Goal: Task Accomplishment & Management: Complete application form

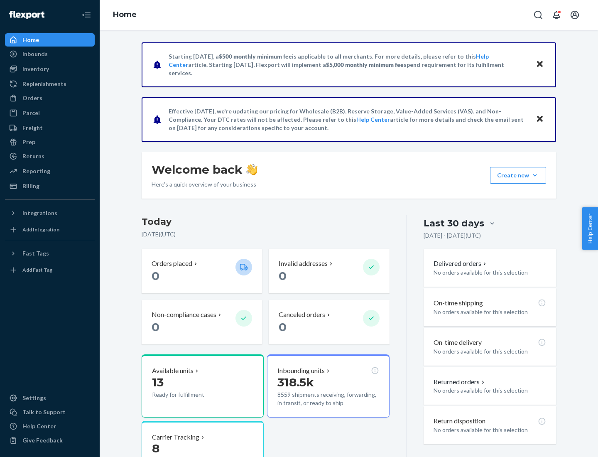
click at [535, 175] on button "Create new Create new inbound Create new order Create new product" at bounding box center [518, 175] width 56 height 17
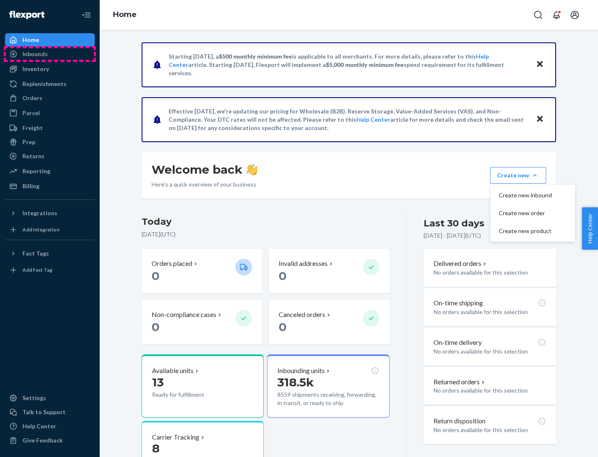
click at [50, 54] on div "Inbounds" at bounding box center [50, 54] width 88 height 12
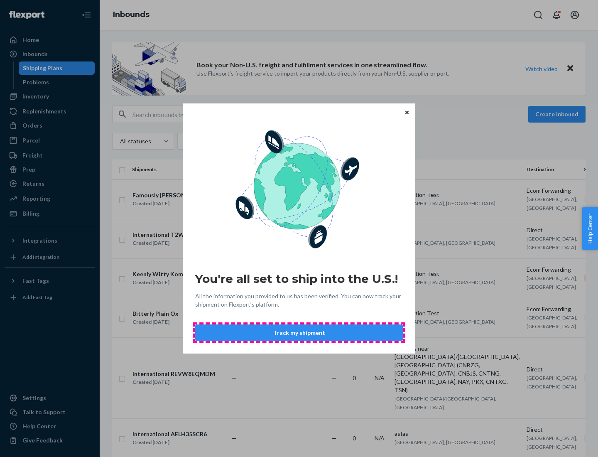
click at [299, 332] on button "Track my shipment" at bounding box center [299, 332] width 208 height 17
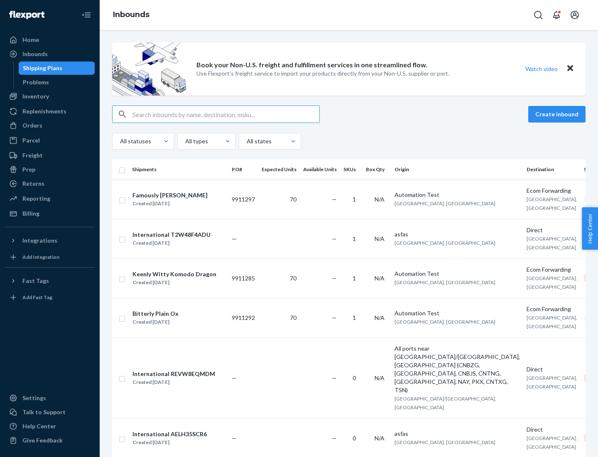
click at [558, 114] on button "Create inbound" at bounding box center [556, 114] width 57 height 17
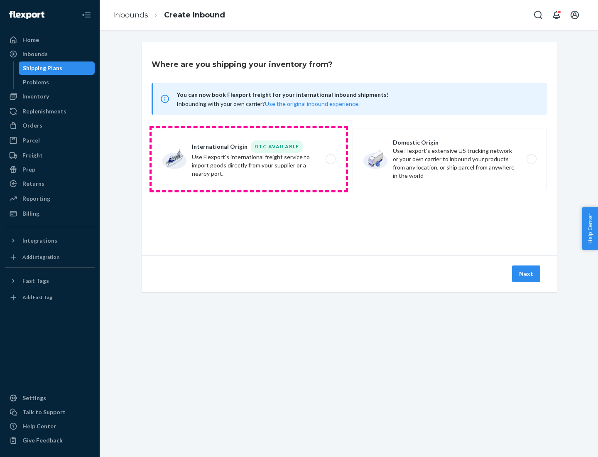
click at [249, 159] on label "International Origin DTC Available Use Flexport's international freight service…" at bounding box center [248, 159] width 194 height 62
click at [330, 159] on input "International Origin DTC Available Use Flexport's international freight service…" at bounding box center [332, 158] width 5 height 5
radio input "true"
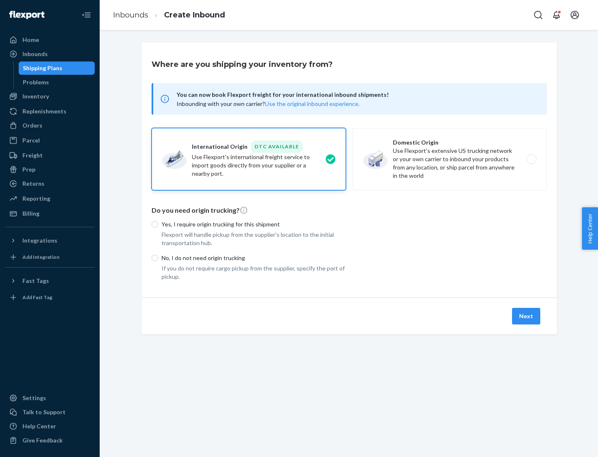
click at [254, 257] on p "No, I do not need origin trucking" at bounding box center [253, 258] width 184 height 8
click at [158, 257] on input "No, I do not need origin trucking" at bounding box center [154, 257] width 7 height 7
radio input "true"
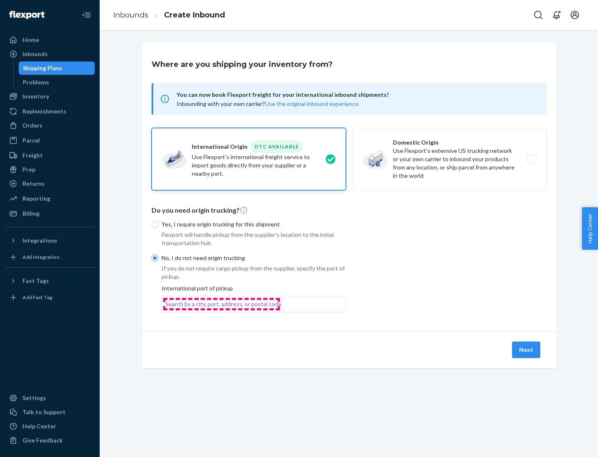
click at [221, 303] on div "Search by a city, port, address, or postal code" at bounding box center [223, 304] width 116 height 8
click at [166, 303] on input "Search by a city, port, address, or postal code" at bounding box center [165, 304] width 1 height 8
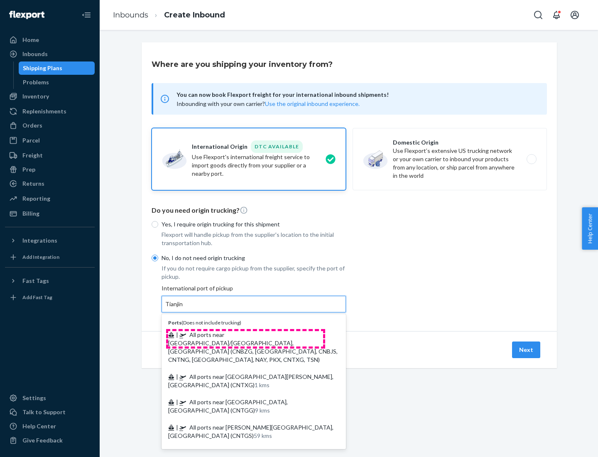
click at [245, 334] on span "| All ports near [GEOGRAPHIC_DATA]/[GEOGRAPHIC_DATA], [GEOGRAPHIC_DATA] (CNBZG,…" at bounding box center [252, 347] width 169 height 32
click at [183, 308] on input "Tianjin" at bounding box center [174, 304] width 18 height 8
type input "All ports near [GEOGRAPHIC_DATA]/[GEOGRAPHIC_DATA], [GEOGRAPHIC_DATA] (CNBZG, […"
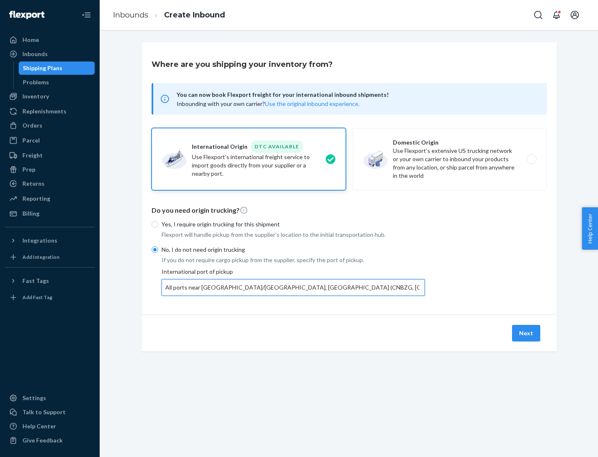
click at [526, 332] on button "Next" at bounding box center [526, 333] width 28 height 17
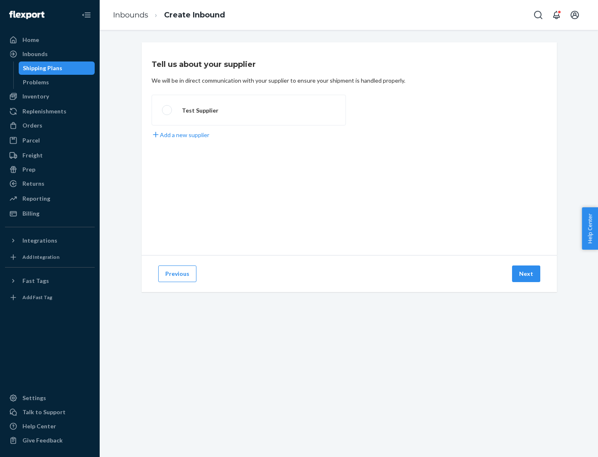
click at [249, 110] on label "Test Supplier" at bounding box center [248, 110] width 194 height 31
click at [167, 110] on input "Test Supplier" at bounding box center [164, 109] width 5 height 5
radio input "true"
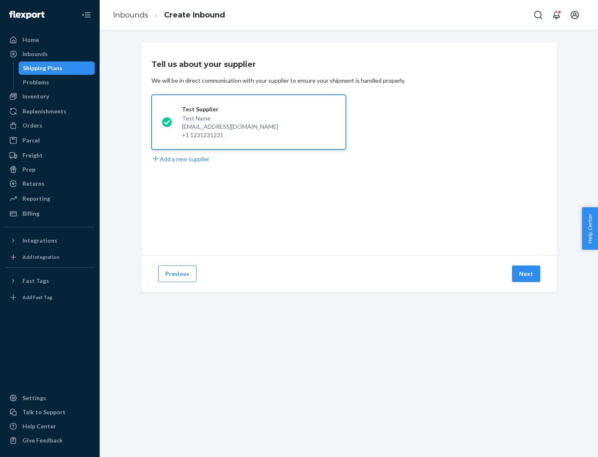
click at [526, 274] on button "Next" at bounding box center [526, 273] width 28 height 17
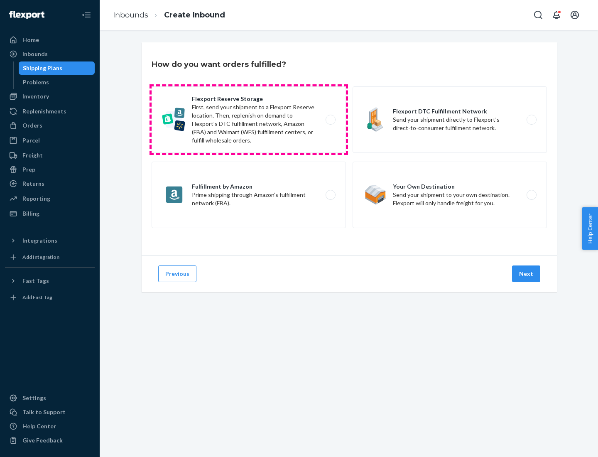
click at [249, 120] on label "Flexport Reserve Storage First, send your shipment to a Flexport Reserve locati…" at bounding box center [248, 119] width 194 height 66
click at [330, 120] on input "Flexport Reserve Storage First, send your shipment to a Flexport Reserve locati…" at bounding box center [332, 119] width 5 height 5
radio input "true"
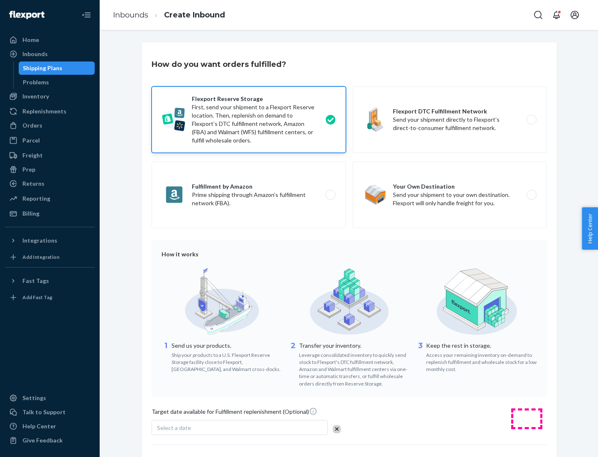
scroll to position [68, 0]
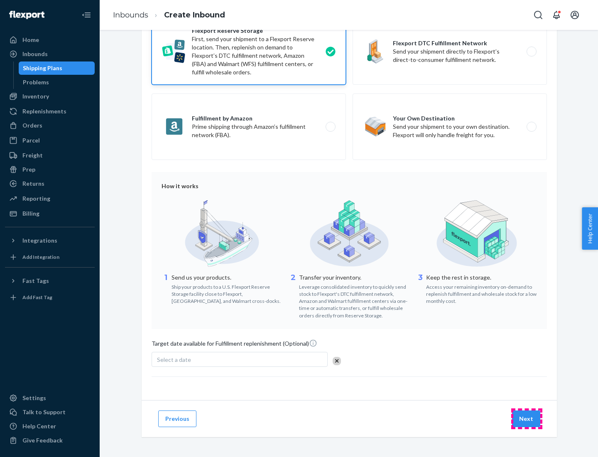
click at [526, 418] on button "Next" at bounding box center [526, 418] width 28 height 17
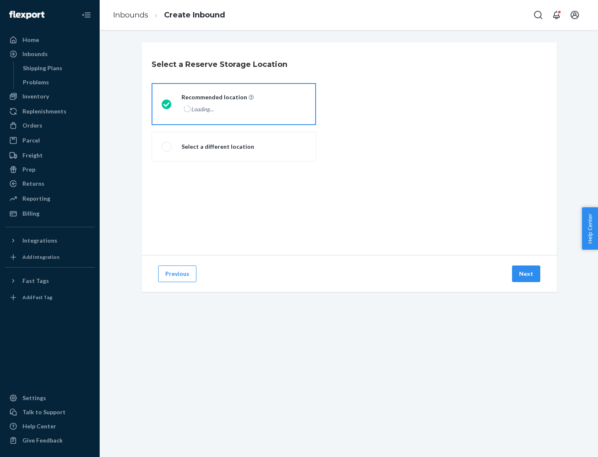
click at [234, 104] on div "Loading..." at bounding box center [216, 109] width 71 height 12
click at [167, 104] on input "Recommended location Loading..." at bounding box center [163, 103] width 5 height 5
click at [526, 274] on button "Next" at bounding box center [526, 273] width 28 height 17
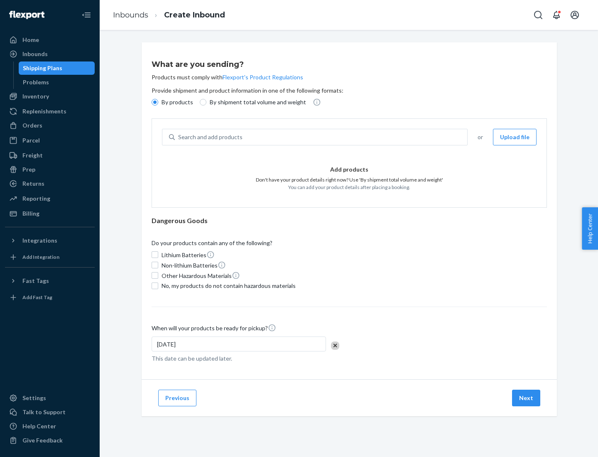
click at [321, 137] on div "Search and add products" at bounding box center [321, 136] width 292 height 15
click at [179, 137] on input "Search and add products" at bounding box center [178, 137] width 1 height 8
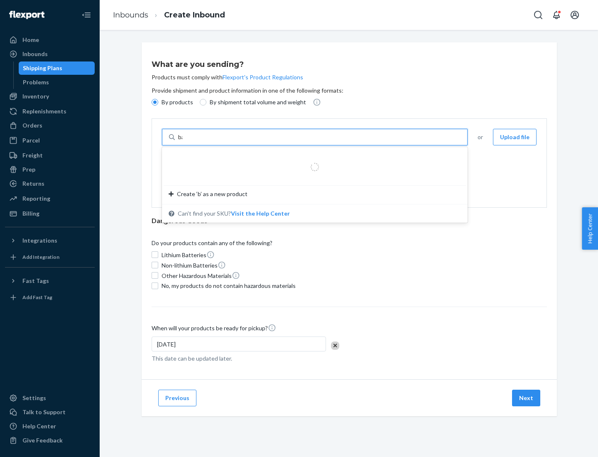
type input "basic"
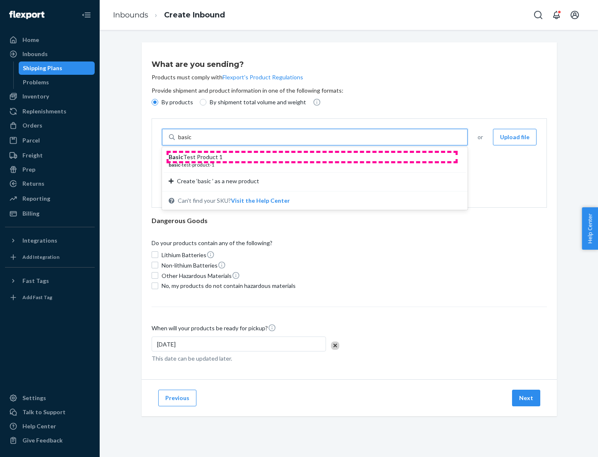
click at [312, 157] on div "Basic Test Product 1" at bounding box center [312, 157] width 286 height 8
click at [193, 141] on input "basic" at bounding box center [185, 137] width 15 height 8
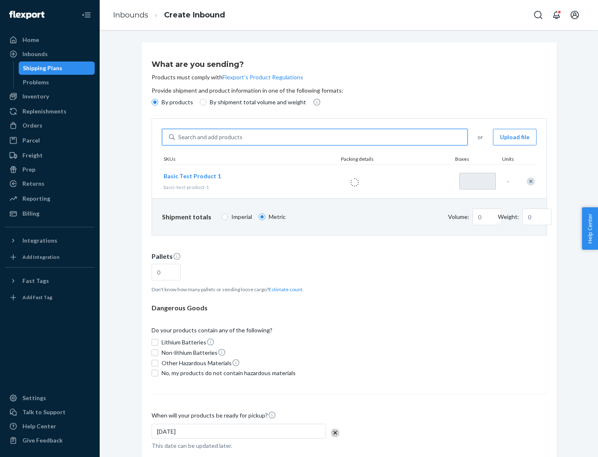
type input "1"
type input "1.09"
type input "3.27"
type input "3"
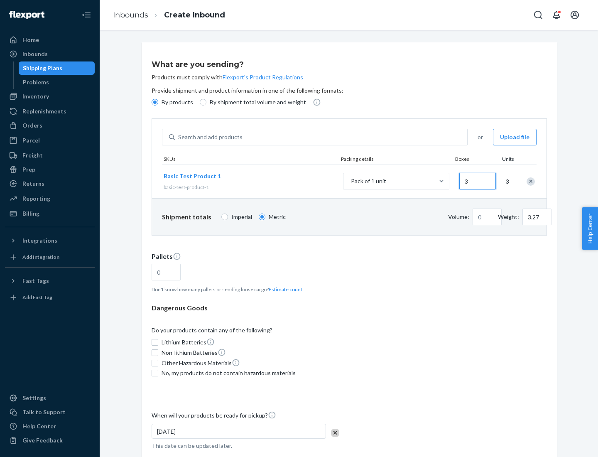
type input "0.01"
type input "32.66"
type input "30"
type input "0.07"
type input "326.59"
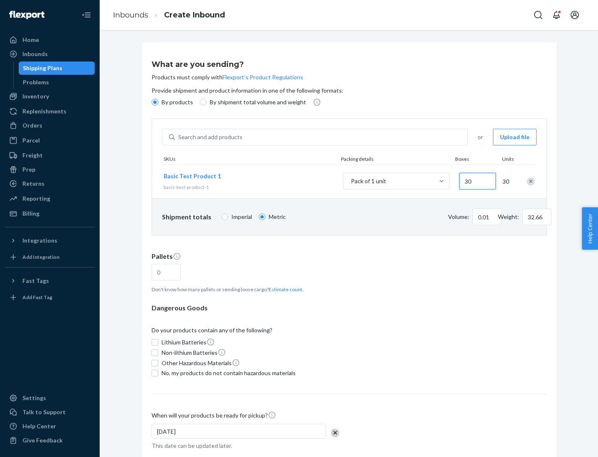
type input "300"
type input "0.68"
type input "3265.86"
type input "3000"
type input "1.09"
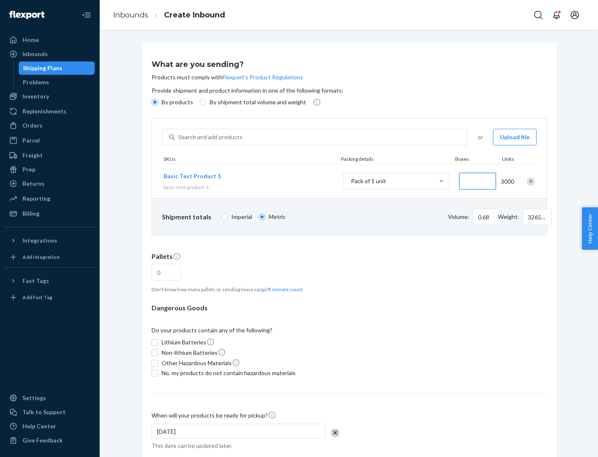
type input "1"
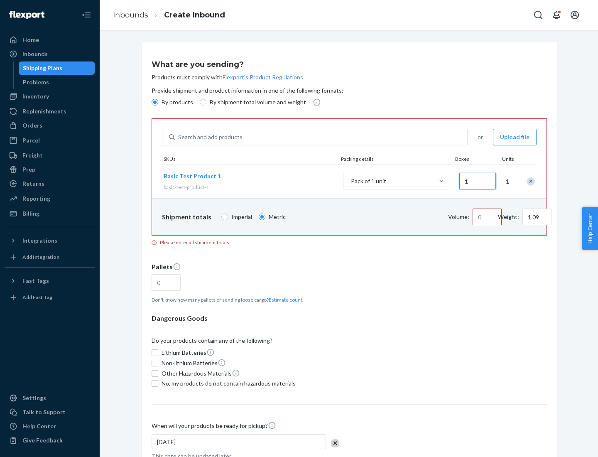
type input "10.89"
type input "10"
type input "0.02"
type input "108.86"
type input "100"
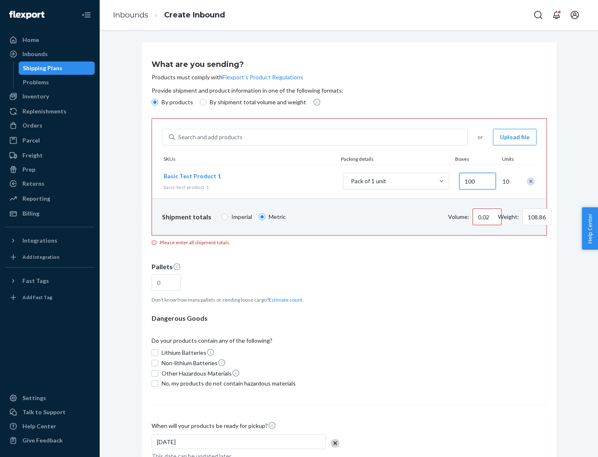
type input "0.23"
type input "1088.62"
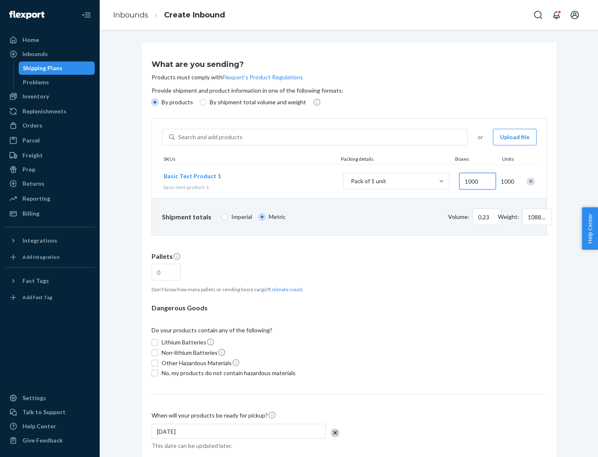
scroll to position [29, 0]
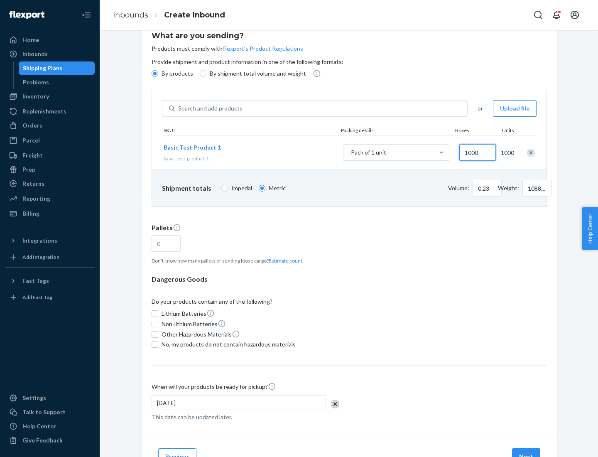
type input "1000"
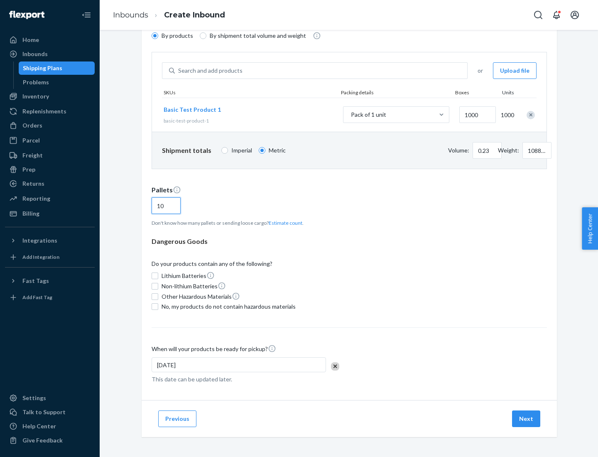
type input "10"
click at [227, 306] on span "No, my products do not contain hazardous materials" at bounding box center [228, 306] width 134 height 8
click at [158, 306] on input "No, my products do not contain hazardous materials" at bounding box center [154, 306] width 7 height 7
checkbox input "true"
click at [526, 418] on button "Next" at bounding box center [526, 418] width 28 height 17
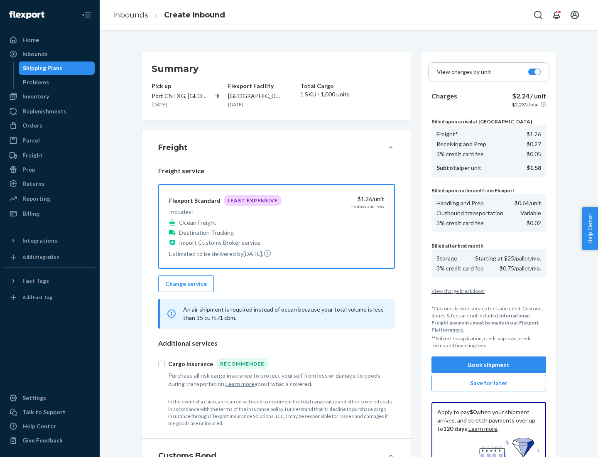
scroll to position [121, 0]
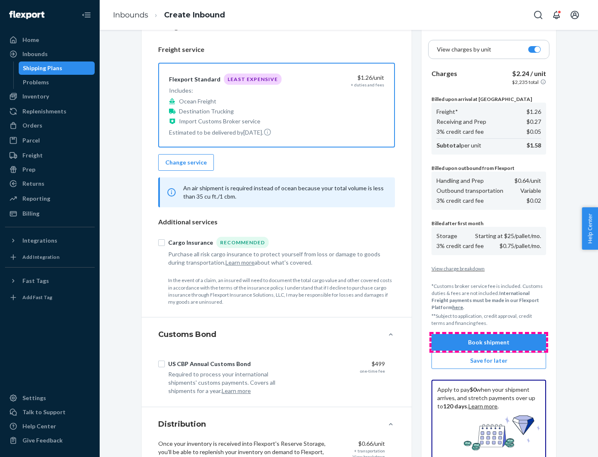
click at [488, 342] on button "Book shipment" at bounding box center [488, 342] width 115 height 17
